Goal: Transaction & Acquisition: Download file/media

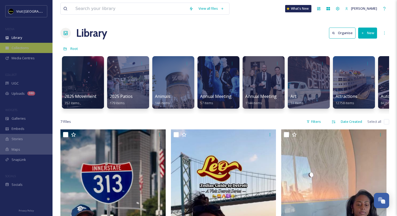
click at [19, 49] on span "Collections" at bounding box center [20, 47] width 17 height 5
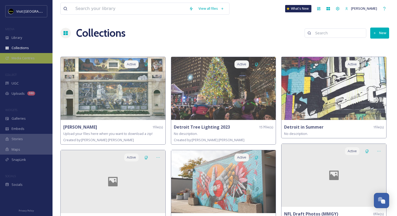
click at [23, 58] on span "Media Centres" at bounding box center [23, 58] width 23 height 5
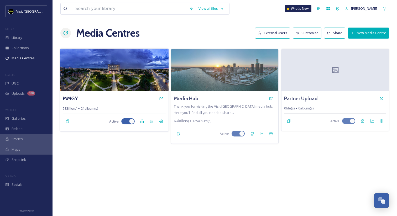
click at [98, 99] on div "MMGY" at bounding box center [114, 98] width 103 height 9
click at [77, 97] on h3 "MMGY" at bounding box center [70, 99] width 15 height 8
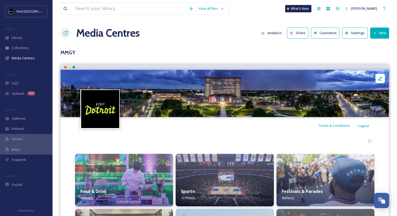
scroll to position [67, 0]
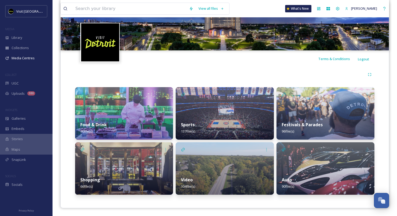
click at [126, 118] on div "Food & Drink 90 file(s)" at bounding box center [124, 127] width 98 height 23
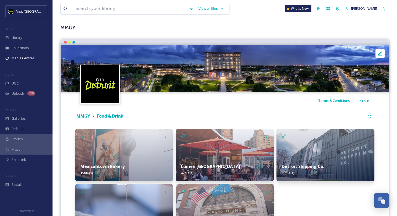
scroll to position [73, 0]
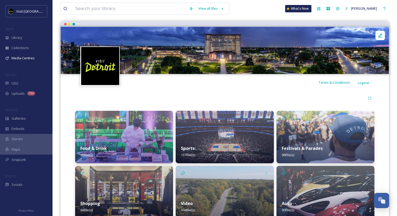
scroll to position [67, 0]
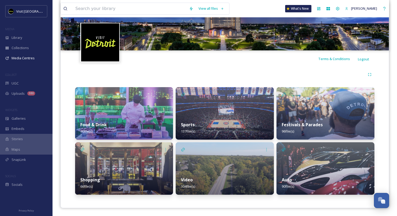
click at [329, 111] on img at bounding box center [326, 113] width 98 height 53
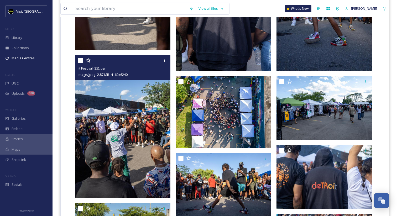
scroll to position [983, 0]
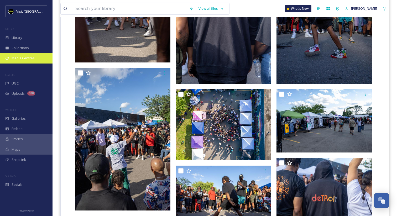
click at [26, 61] on div "Media Centres" at bounding box center [26, 58] width 53 height 10
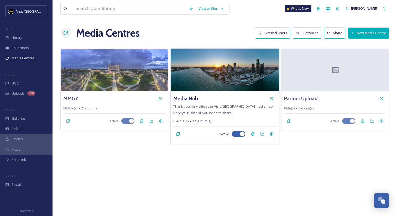
click at [226, 105] on span "Thank you for visiting the Visit Detroit media hub. Here you'll find all you ne…" at bounding box center [223, 109] width 100 height 11
click at [232, 107] on span "Thank you for visiting the Visit Detroit media hub. Here you'll find all you ne…" at bounding box center [223, 109] width 100 height 11
click at [193, 97] on h3 "Media Hub" at bounding box center [185, 99] width 25 height 8
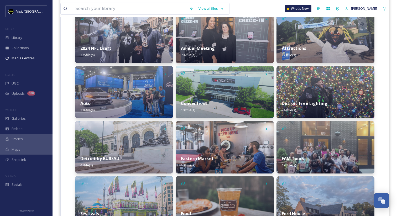
scroll to position [153, 0]
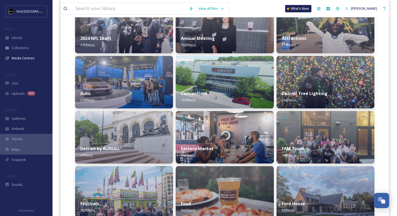
click at [204, 94] on strong "Conventions" at bounding box center [194, 94] width 27 height 6
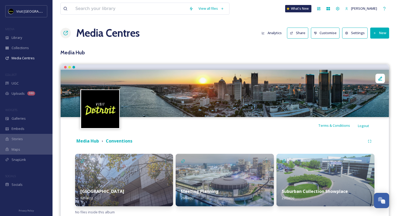
scroll to position [18, 0]
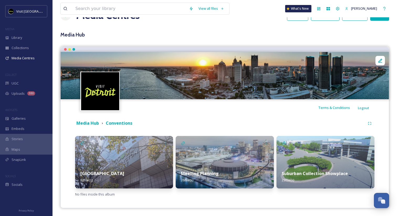
click at [216, 175] on strong "Meeting Planning" at bounding box center [200, 174] width 38 height 6
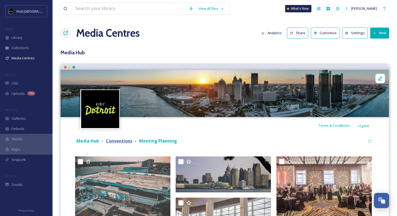
click at [124, 143] on strong "Conventions" at bounding box center [119, 141] width 27 height 6
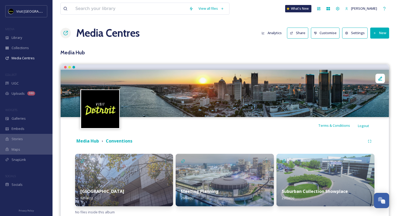
scroll to position [18, 0]
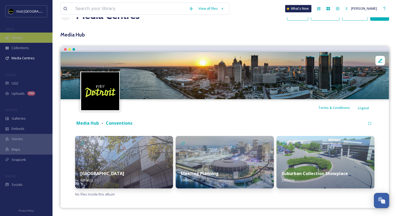
click at [27, 37] on div "Library" at bounding box center [26, 38] width 53 height 10
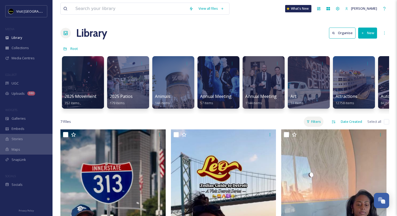
click at [313, 118] on div "Filters" at bounding box center [314, 122] width 20 height 10
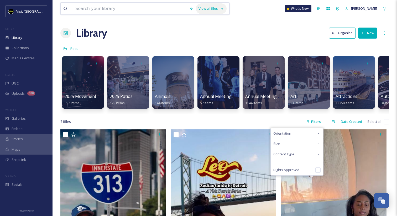
click at [203, 8] on div "View all files" at bounding box center [211, 8] width 31 height 10
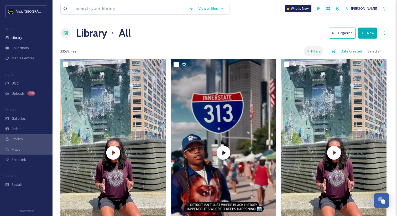
click at [316, 53] on div "Filters" at bounding box center [314, 51] width 20 height 10
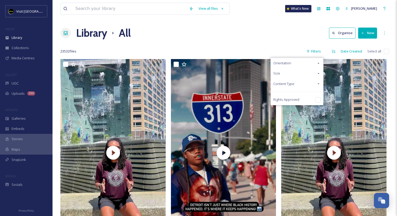
click at [296, 84] on div "Content Type" at bounding box center [297, 84] width 53 height 10
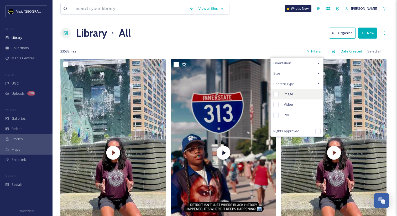
click at [288, 96] on span "Image" at bounding box center [288, 94] width 9 height 5
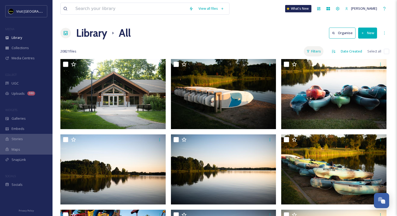
click at [320, 52] on div "Filters" at bounding box center [314, 51] width 20 height 10
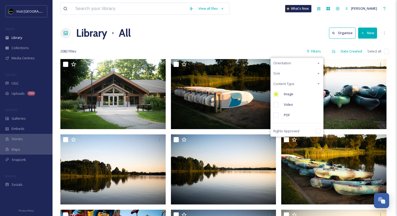
click at [294, 72] on div "Size" at bounding box center [297, 73] width 53 height 10
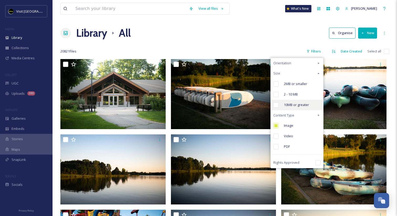
click at [279, 106] on input "checkbox" at bounding box center [275, 104] width 5 height 5
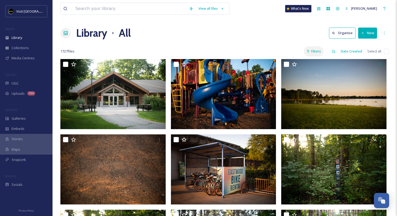
click at [313, 49] on div "Filters" at bounding box center [314, 51] width 20 height 10
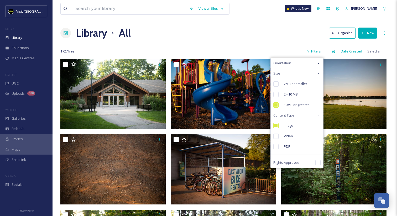
click at [281, 37] on div "Library All Organise New" at bounding box center [224, 33] width 329 height 16
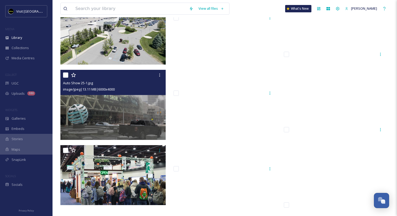
scroll to position [10212, 0]
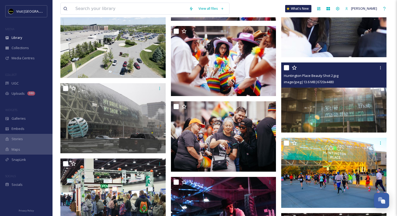
click at [331, 110] on img at bounding box center [333, 97] width 105 height 70
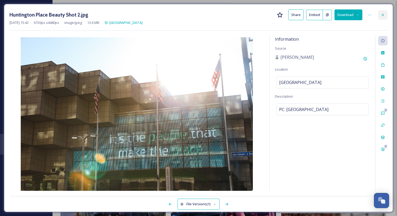
click at [385, 14] on icon at bounding box center [383, 15] width 4 height 4
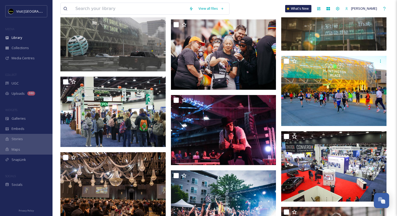
scroll to position [10344, 0]
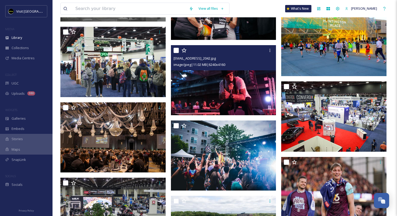
click at [239, 93] on img at bounding box center [223, 80] width 105 height 70
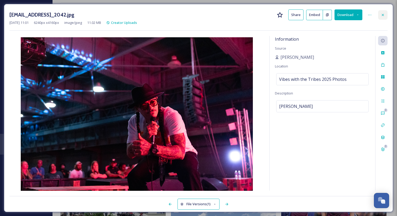
click at [384, 15] on icon at bounding box center [383, 15] width 2 height 2
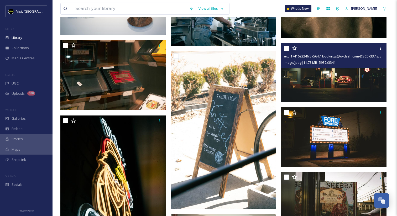
scroll to position [13059, 0]
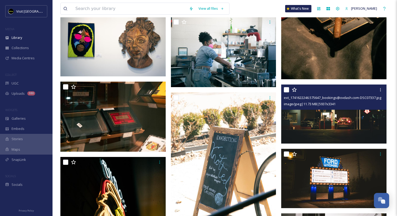
click at [319, 127] on img at bounding box center [333, 114] width 105 height 59
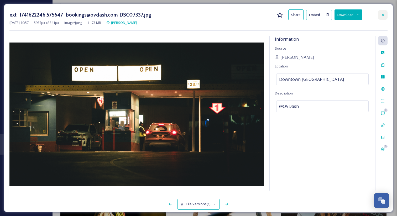
click at [383, 13] on icon at bounding box center [383, 15] width 4 height 4
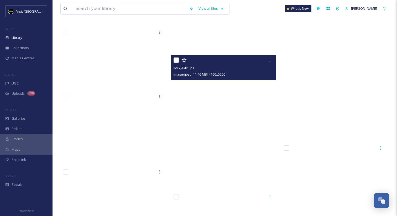
scroll to position [44871, 0]
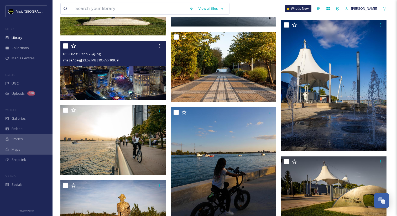
click at [108, 76] on img at bounding box center [112, 70] width 105 height 59
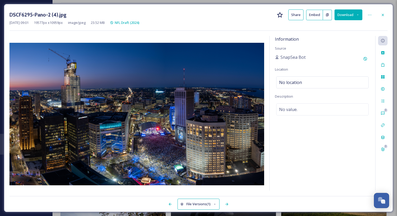
click at [298, 17] on button "Share" at bounding box center [295, 14] width 15 height 11
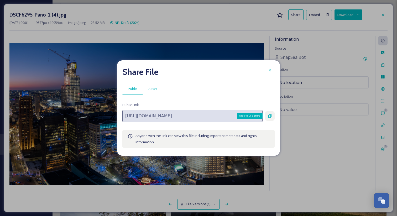
click at [273, 115] on div "Copy to Clipboard" at bounding box center [269, 115] width 9 height 9
click at [270, 68] on div at bounding box center [269, 70] width 9 height 9
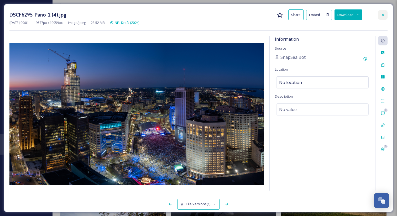
click at [381, 15] on icon at bounding box center [383, 15] width 4 height 4
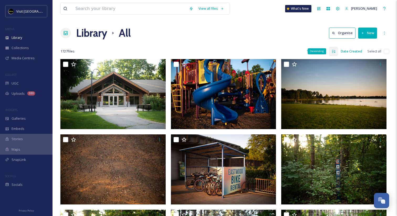
click at [334, 51] on icon at bounding box center [333, 51] width 4 height 4
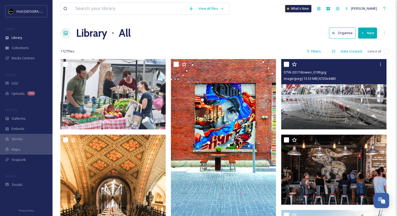
click at [332, 101] on img at bounding box center [333, 94] width 105 height 70
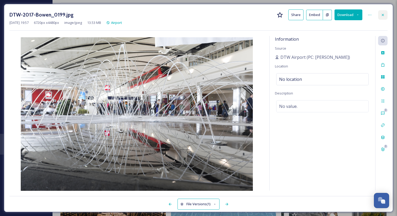
click at [381, 16] on icon at bounding box center [383, 15] width 4 height 4
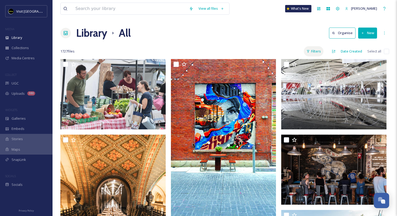
click at [317, 53] on div "Filters" at bounding box center [314, 51] width 20 height 10
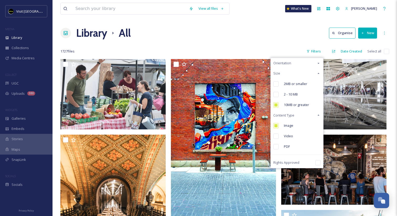
click at [292, 37] on div "Library All Organise New" at bounding box center [224, 33] width 329 height 16
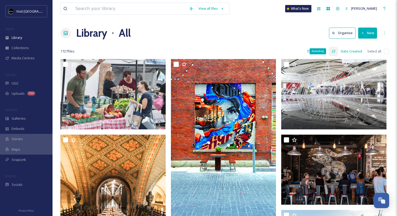
click at [334, 52] on icon at bounding box center [333, 51] width 4 height 4
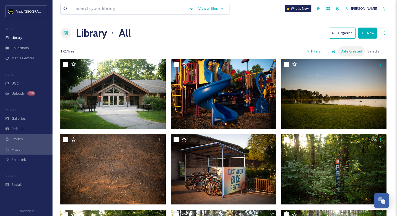
click at [350, 51] on div "Date Created" at bounding box center [351, 51] width 27 height 10
click at [22, 36] on span "Library" at bounding box center [17, 37] width 11 height 5
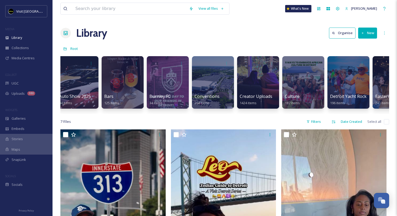
scroll to position [0, 341]
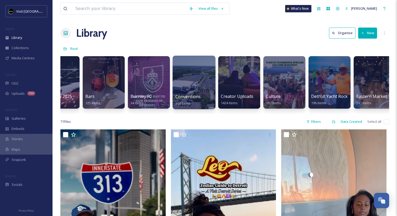
click at [185, 80] on div at bounding box center [194, 83] width 43 height 54
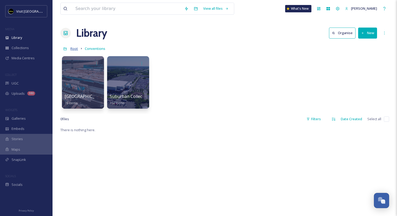
click at [76, 49] on span "Root" at bounding box center [74, 48] width 8 height 5
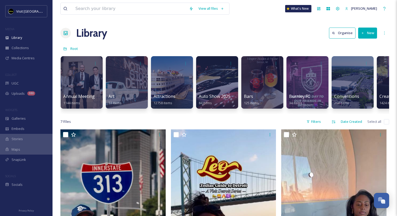
scroll to position [0, 0]
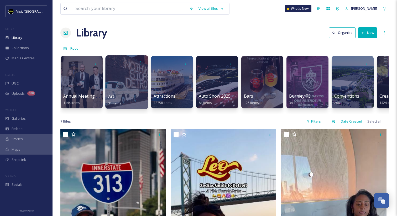
click at [128, 90] on div at bounding box center [126, 82] width 43 height 54
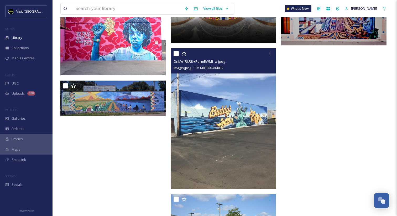
scroll to position [828, 0]
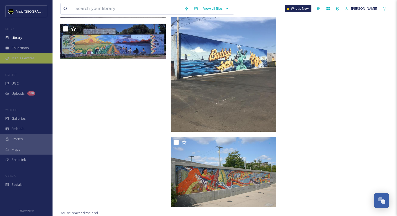
click at [22, 58] on span "Media Centres" at bounding box center [23, 58] width 23 height 5
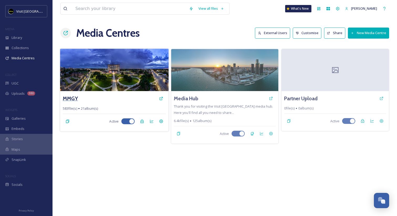
click at [75, 100] on h3 "MMGY" at bounding box center [70, 99] width 15 height 8
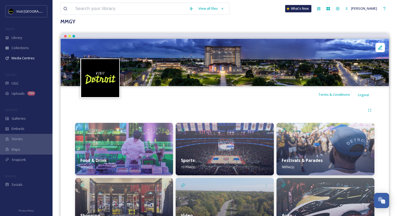
scroll to position [67, 0]
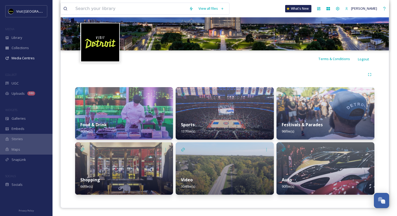
click at [97, 180] on strong "Shopping" at bounding box center [90, 180] width 20 height 6
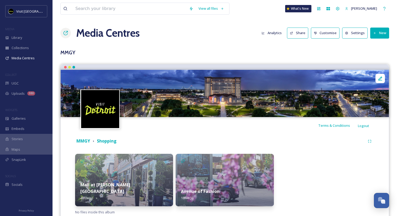
scroll to position [18, 0]
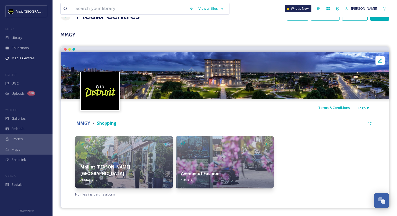
click at [83, 124] on strong "MMGY" at bounding box center [83, 123] width 14 height 6
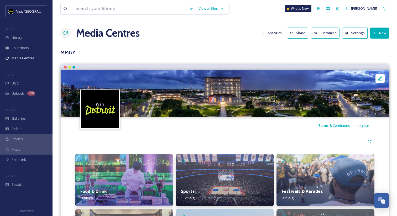
click at [117, 175] on img at bounding box center [124, 180] width 98 height 53
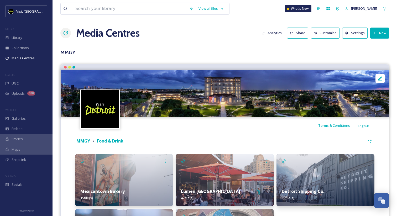
scroll to position [73, 0]
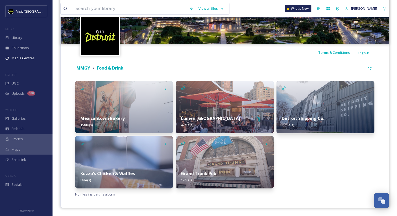
click at [355, 108] on img at bounding box center [326, 107] width 98 height 53
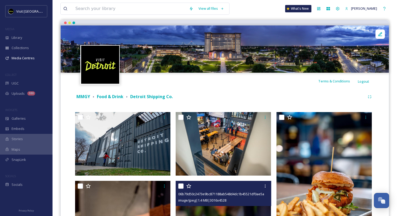
scroll to position [31, 0]
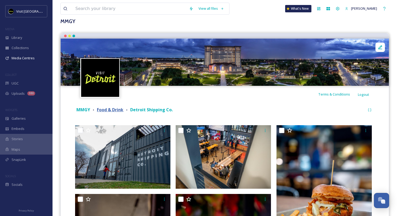
click at [112, 112] on strong "Food & Drink" at bounding box center [110, 110] width 27 height 6
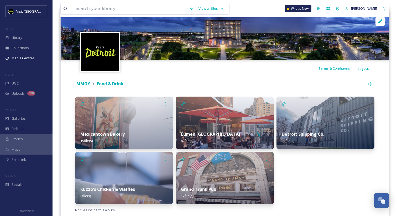
scroll to position [73, 0]
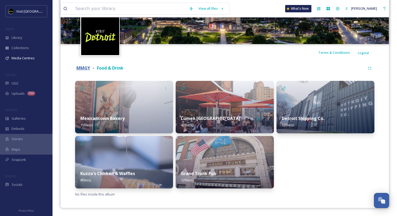
click at [85, 68] on strong "MMGY" at bounding box center [83, 68] width 14 height 6
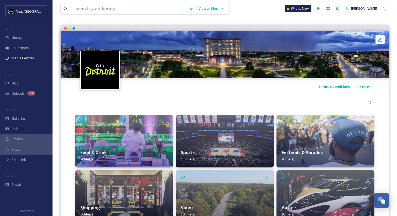
scroll to position [67, 0]
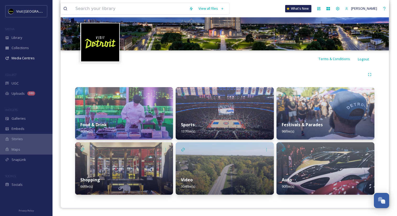
click at [327, 171] on img at bounding box center [326, 168] width 98 height 53
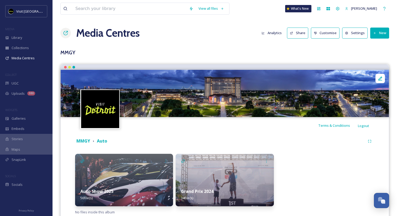
scroll to position [18, 0]
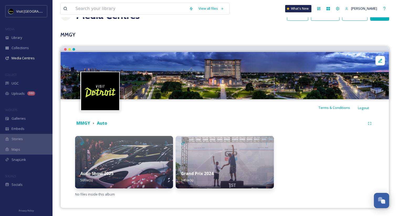
click at [141, 165] on img at bounding box center [124, 162] width 98 height 53
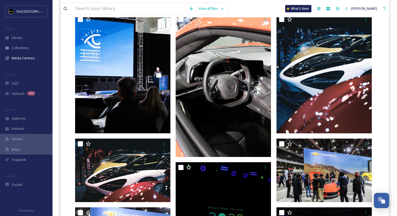
scroll to position [169, 0]
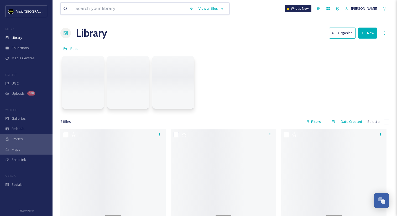
click at [150, 11] on input at bounding box center [130, 9] width 114 height 12
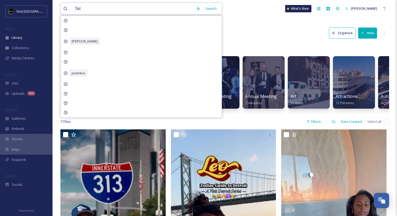
type input "fall"
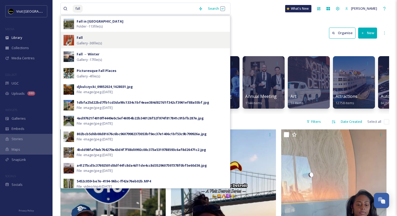
click at [122, 38] on div "Fall Gallery - 36 file(s)" at bounding box center [152, 39] width 151 height 11
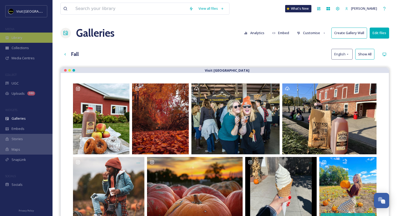
click at [25, 35] on div "Library" at bounding box center [26, 38] width 53 height 10
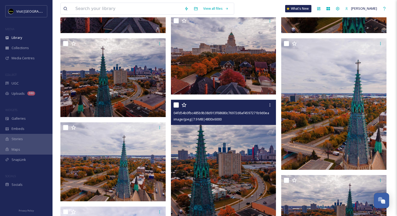
scroll to position [3665, 0]
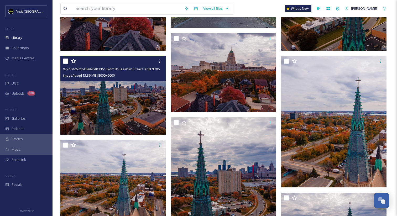
click at [118, 100] on img at bounding box center [112, 95] width 105 height 79
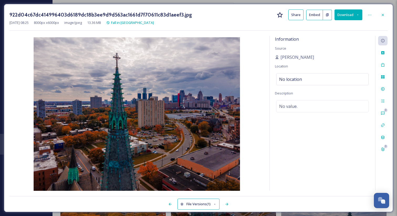
click at [347, 17] on button "Download" at bounding box center [349, 14] width 28 height 11
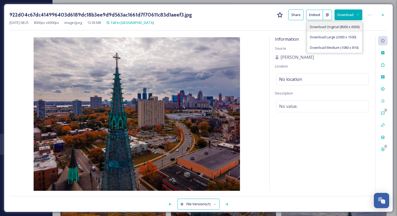
click at [340, 27] on span "Download Original (8000 x 6000)" at bounding box center [335, 26] width 50 height 5
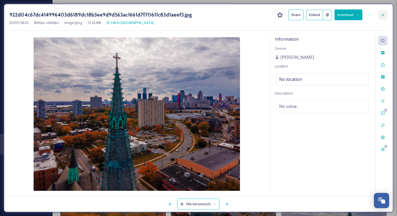
click at [382, 17] on div at bounding box center [382, 14] width 9 height 9
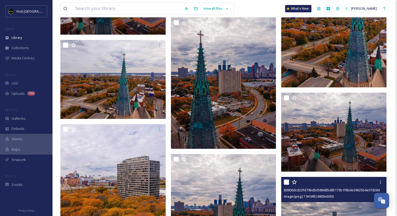
scroll to position [3761, 0]
